Goal: Task Accomplishment & Management: Use online tool/utility

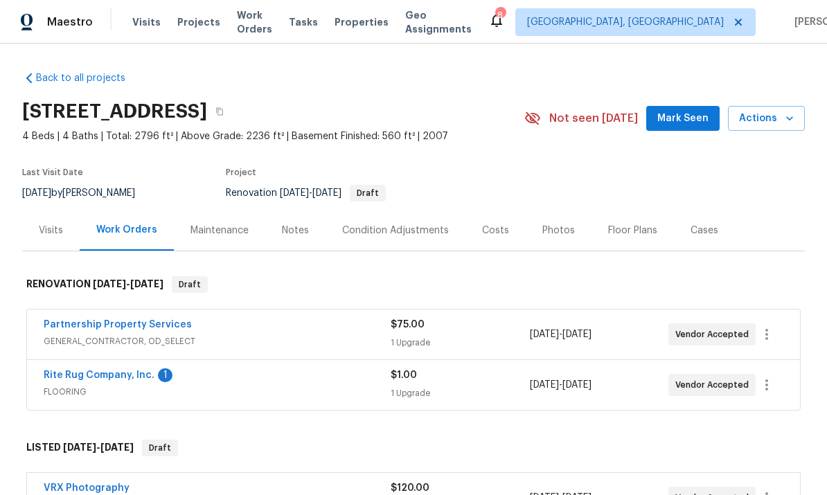
click at [52, 391] on span "FLOORING" at bounding box center [217, 392] width 347 height 14
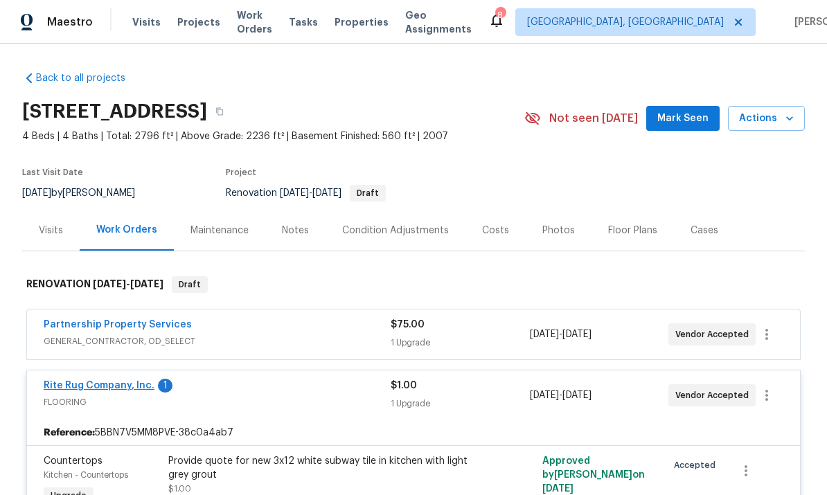
click at [65, 386] on link "Rite Rug Company, Inc." at bounding box center [99, 386] width 111 height 10
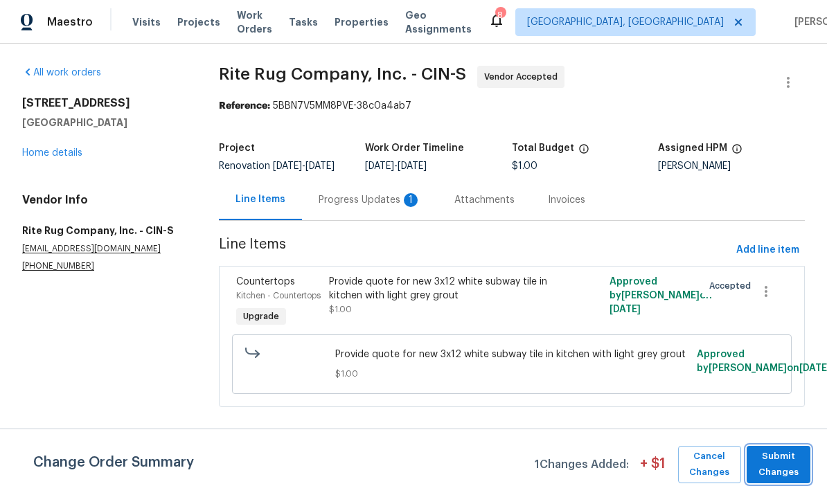
click at [790, 457] on span "Submit Changes" at bounding box center [779, 465] width 50 height 32
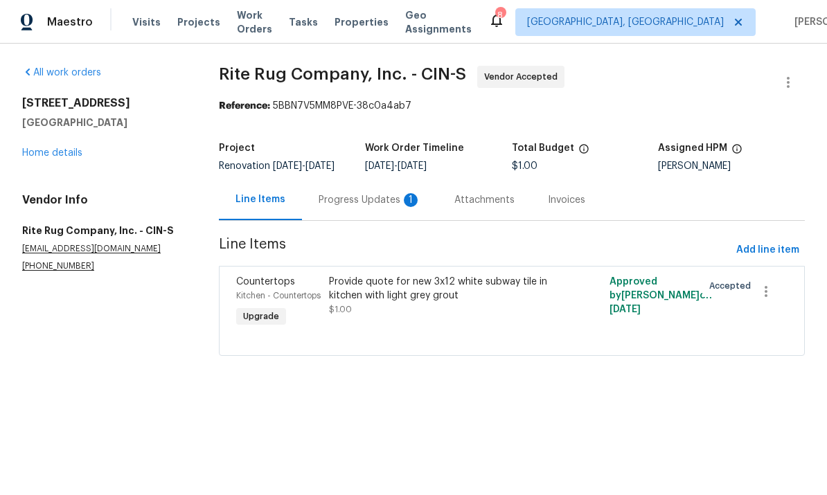
click at [334, 207] on div "Progress Updates 1" at bounding box center [370, 200] width 102 height 14
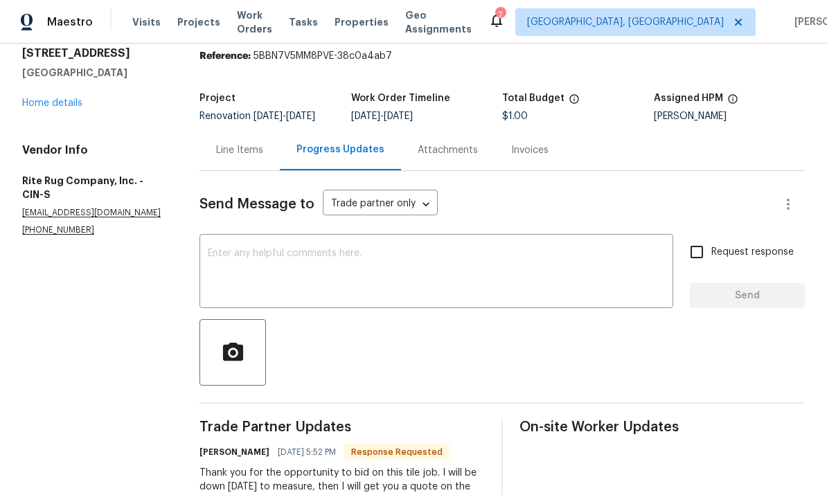
scroll to position [52, 0]
click at [594, 249] on textarea at bounding box center [436, 273] width 457 height 48
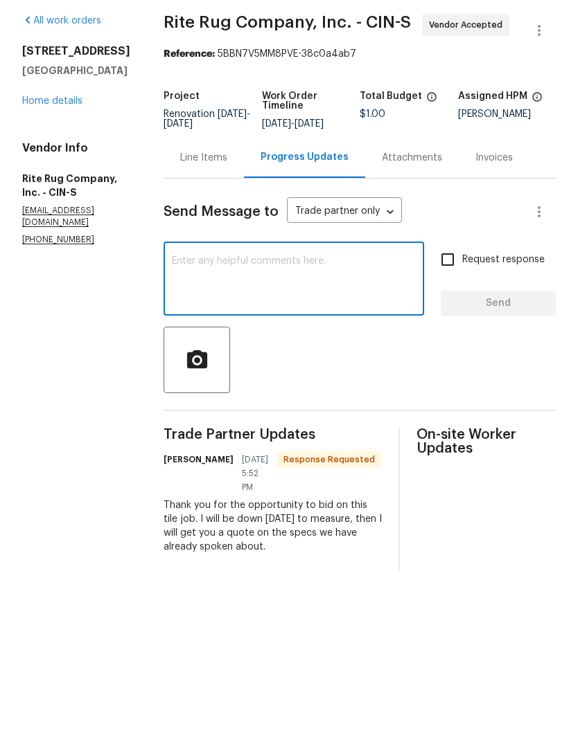
scroll to position [0, 0]
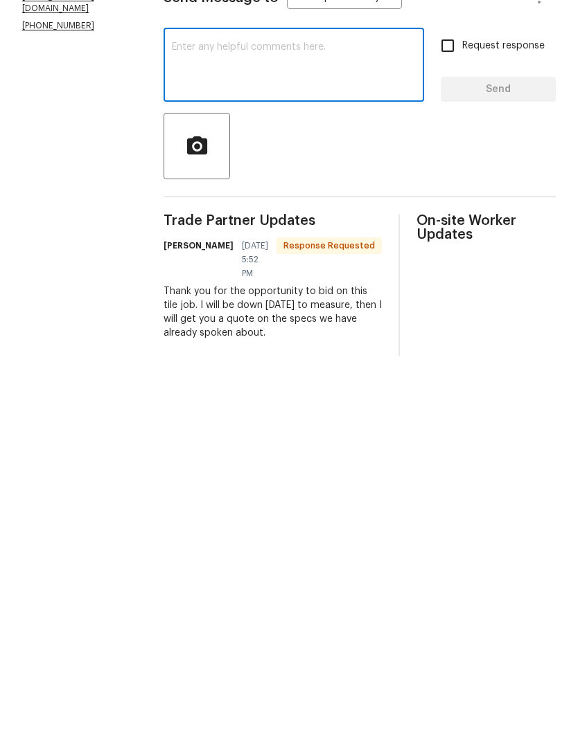
click at [379, 308] on textarea at bounding box center [294, 332] width 244 height 48
type textarea "T"
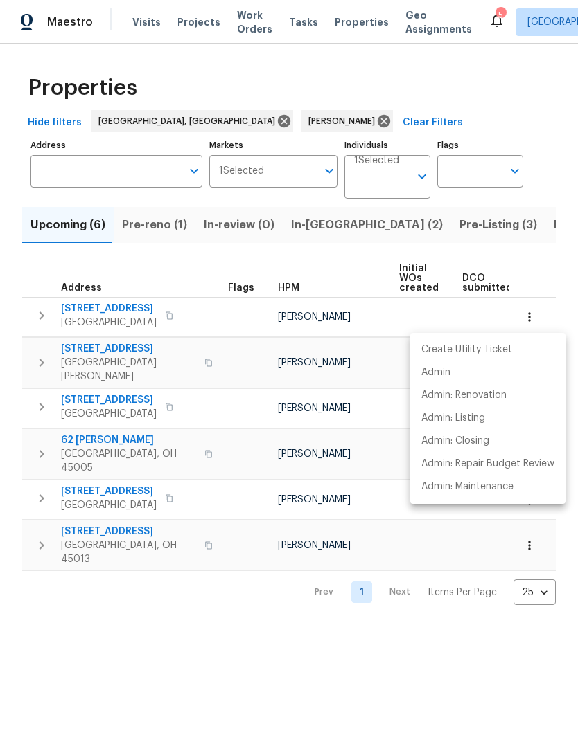
scroll to position [0, 11]
